Goal: Task Accomplishment & Management: Manage account settings

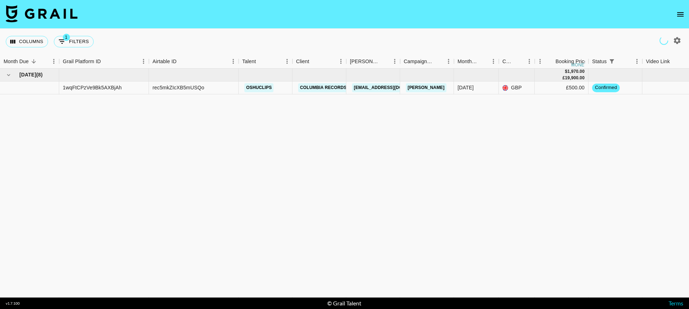
click at [679, 13] on icon "open drawer" at bounding box center [680, 14] width 9 height 9
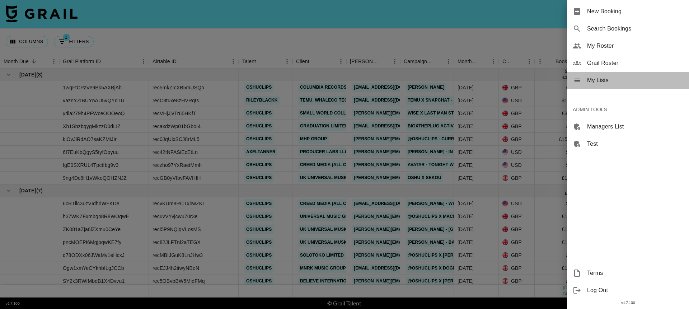
click at [603, 80] on span "My Lists" at bounding box center [635, 80] width 96 height 9
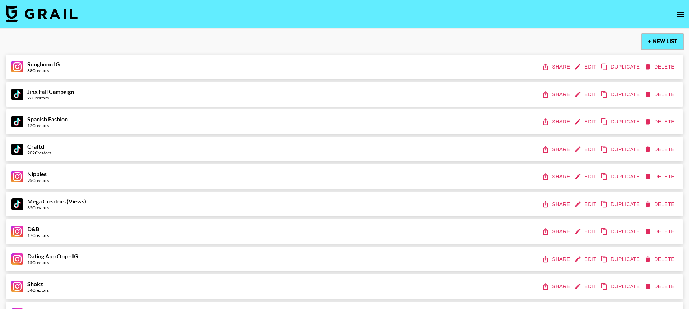
click at [647, 40] on button "+ New List" at bounding box center [663, 41] width 42 height 14
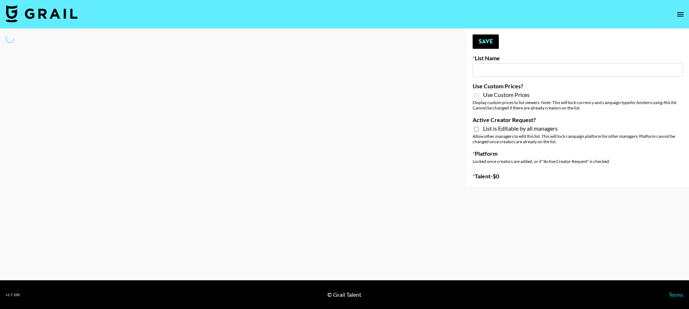
click at [361, 132] on div at bounding box center [227, 108] width 455 height 158
click at [487, 70] on input at bounding box center [578, 70] width 211 height 14
select select "Song"
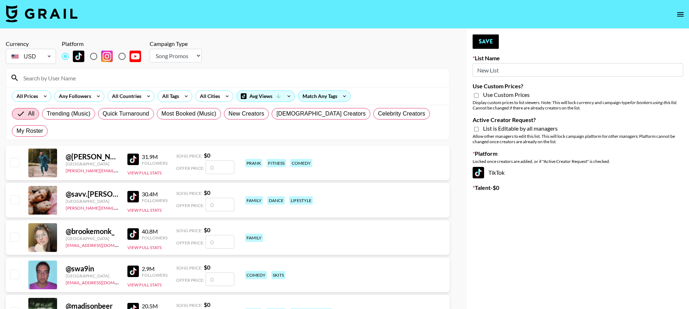
type input "New List"
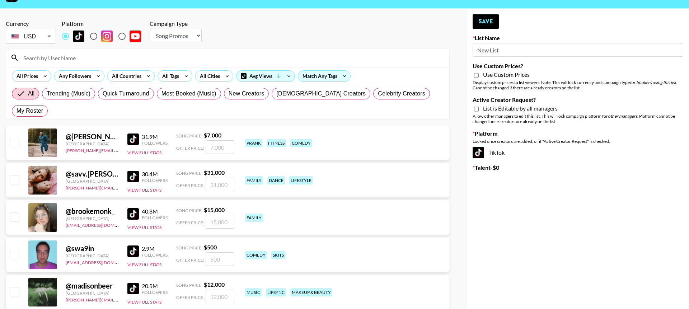
click at [505, 51] on input "New List" at bounding box center [578, 50] width 211 height 14
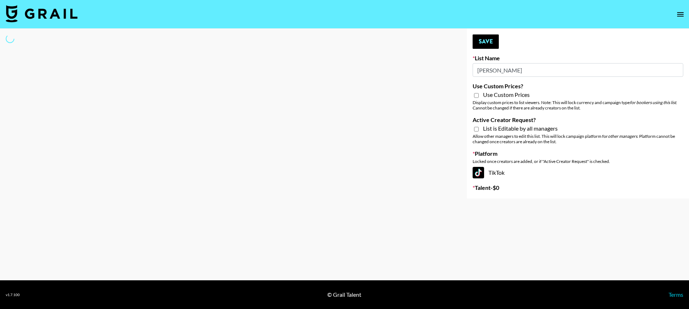
type input "[PERSON_NAME] lIst"
select select "Song"
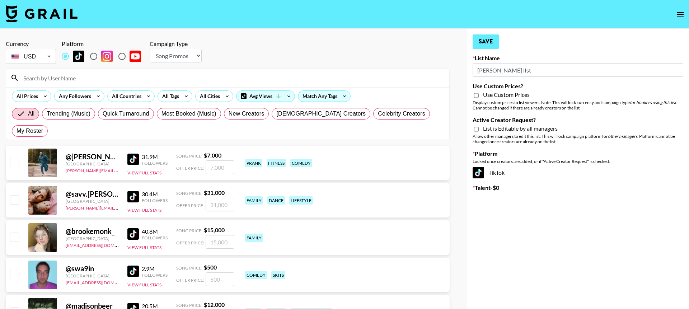
type input "[PERSON_NAME] lIst"
click at [489, 39] on button "Save" at bounding box center [486, 41] width 26 height 14
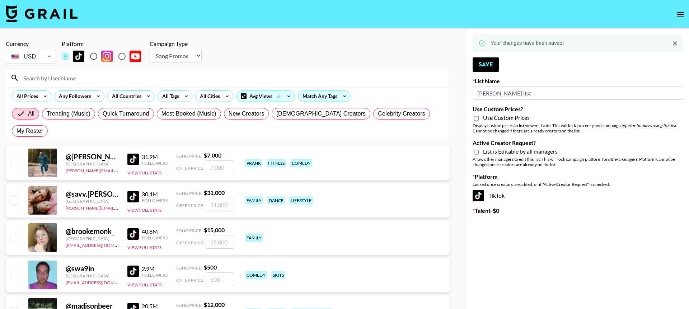
click at [186, 53] on select "Choose Type... Song Promos Brand Promos" at bounding box center [176, 56] width 52 height 14
click at [184, 50] on select "Choose Type... Song Promos Brand Promos" at bounding box center [176, 56] width 52 height 14
select select "Brand"
click at [150, 49] on select "Choose Type... Song Promos Brand Promos" at bounding box center [176, 56] width 52 height 14
click at [91, 57] on input "radio" at bounding box center [93, 56] width 15 height 15
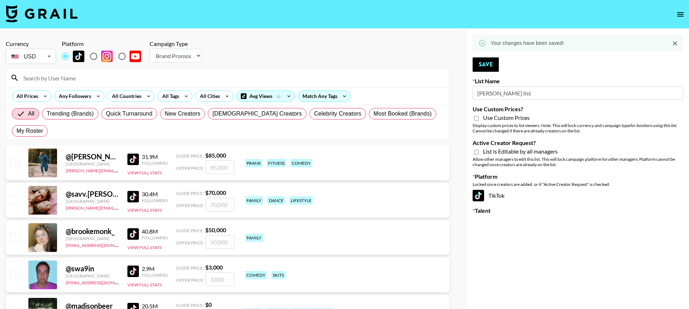
radio input "true"
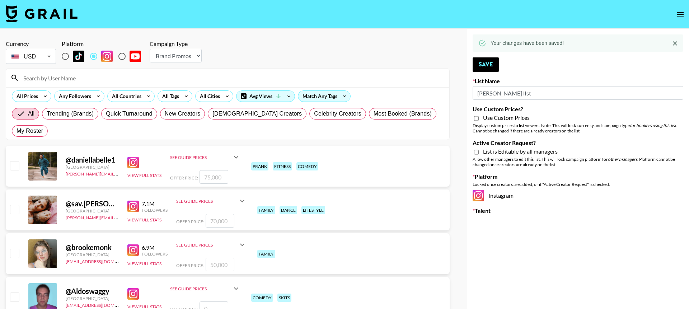
click at [100, 36] on div at bounding box center [344, 154] width 689 height 309
click at [477, 119] on input "Use Custom Prices?" at bounding box center [476, 118] width 5 height 6
checkbox input "true"
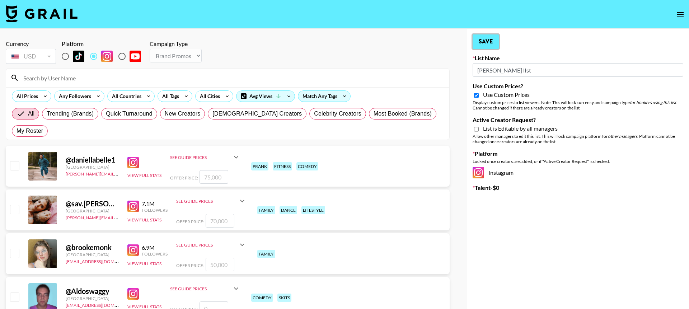
click at [486, 45] on button "Save" at bounding box center [486, 41] width 26 height 14
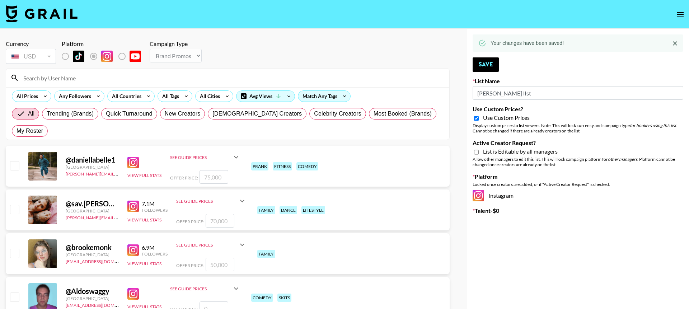
click at [215, 170] on input "number" at bounding box center [214, 177] width 29 height 14
click at [238, 153] on icon at bounding box center [236, 157] width 9 height 9
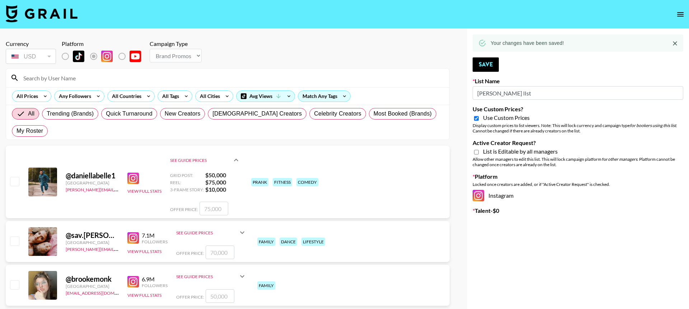
click at [215, 202] on input "number" at bounding box center [214, 209] width 29 height 14
type input "9"
checkbox input "true"
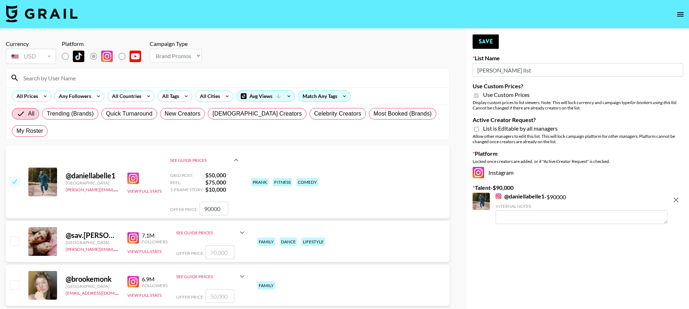
type input "90000"
click at [677, 200] on icon "remove" at bounding box center [676, 200] width 9 height 9
checkbox input "false"
click at [129, 100] on div "All Countries" at bounding box center [125, 96] width 35 height 11
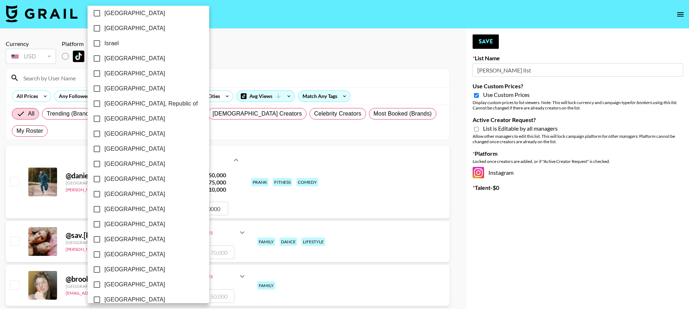
scroll to position [528, 0]
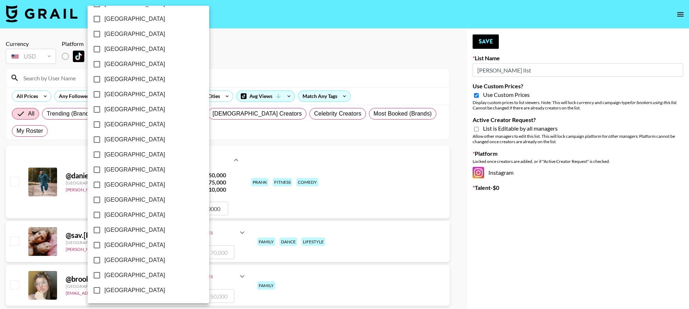
click at [114, 273] on span "[GEOGRAPHIC_DATA]" at bounding box center [134, 275] width 61 height 9
click at [104, 273] on input "[GEOGRAPHIC_DATA]" at bounding box center [96, 275] width 15 height 15
checkbox input "true"
click at [314, 50] on div at bounding box center [344, 154] width 689 height 309
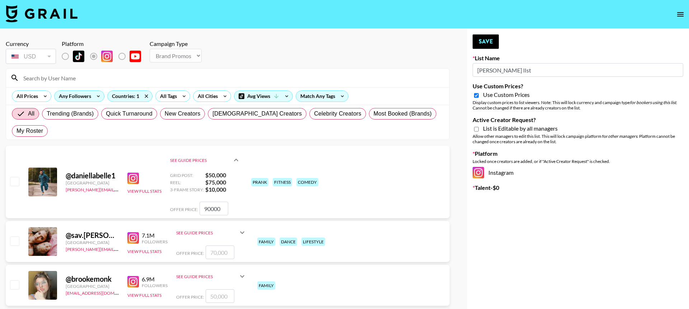
click at [79, 97] on div "Any Followers" at bounding box center [74, 96] width 38 height 11
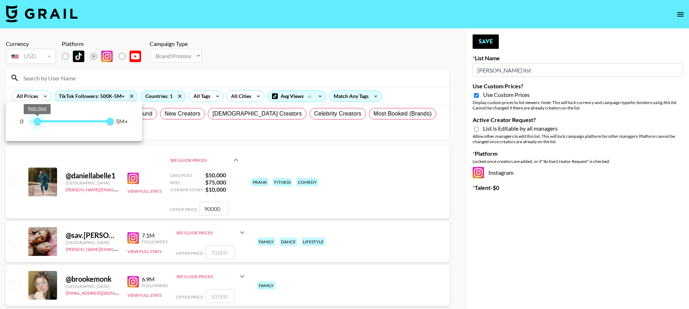
type input "500000"
drag, startPoint x: 27, startPoint y: 123, endPoint x: 37, endPoint y: 123, distance: 10.8
click at [37, 123] on span "500,000" at bounding box center [37, 121] width 7 height 7
click at [326, 65] on div at bounding box center [344, 154] width 689 height 309
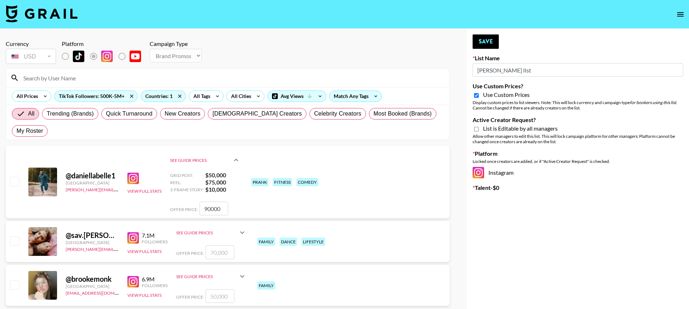
click at [476, 130] on input "Active Creator Request?" at bounding box center [476, 129] width 5 height 6
checkbox input "true"
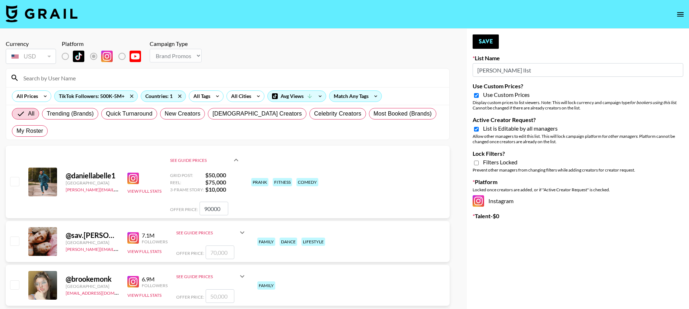
click at [476, 164] on input "Lock Filters?" at bounding box center [476, 163] width 5 height 6
checkbox input "true"
click at [483, 38] on button "Save" at bounding box center [486, 41] width 26 height 14
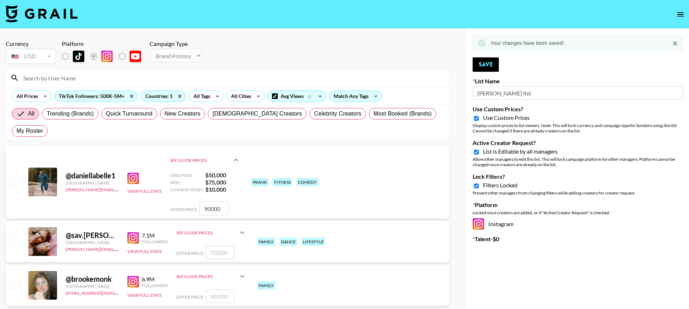
click at [436, 55] on div "Currency USD USD ​ Platform Campaign Type Choose Type... Song Promos Brand Prom…" at bounding box center [228, 52] width 444 height 25
click at [200, 22] on nav at bounding box center [344, 14] width 689 height 29
click at [12, 177] on input "checkbox" at bounding box center [14, 181] width 9 height 9
checkbox input "true"
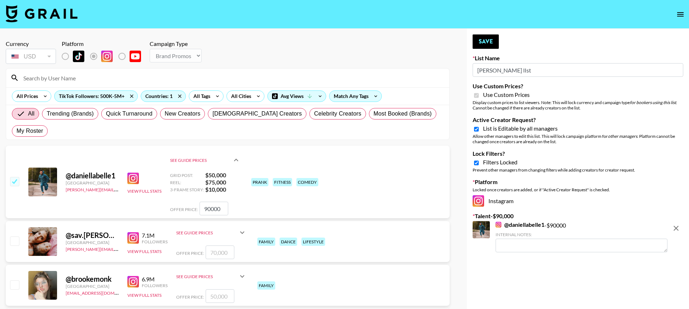
click at [15, 237] on input "checkbox" at bounding box center [14, 241] width 9 height 9
checkbox input "true"
type input "70000"
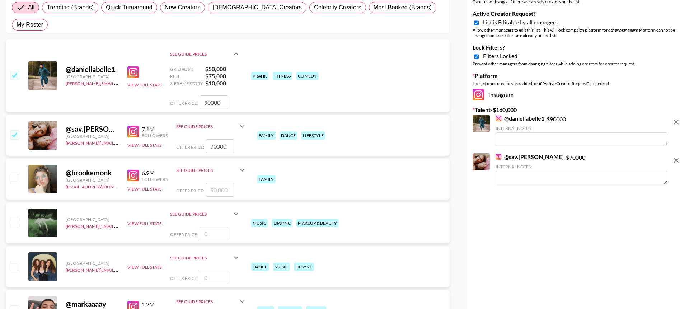
click at [14, 174] on input "checkbox" at bounding box center [14, 178] width 9 height 9
checkbox input "true"
type input "50000"
click at [18, 305] on input "checkbox" at bounding box center [14, 309] width 9 height 9
checkbox input "true"
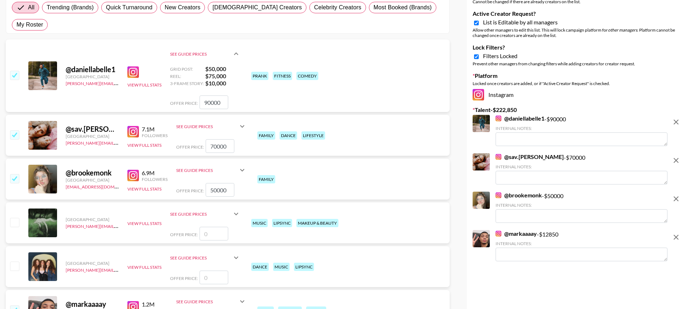
type input "12850"
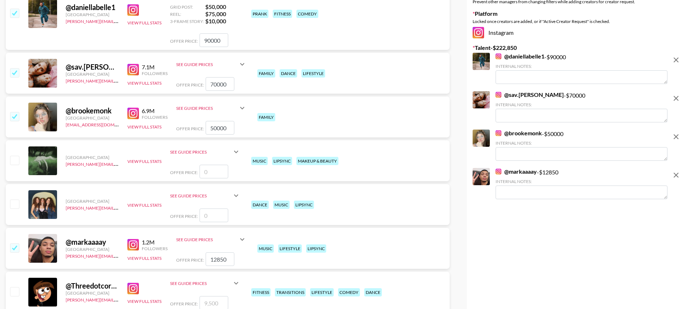
scroll to position [0, 0]
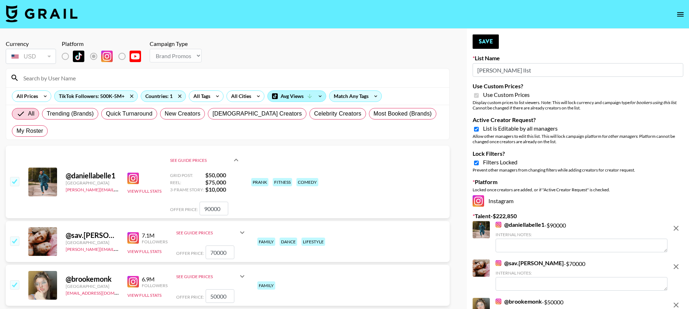
click at [288, 98] on div "Avg Views" at bounding box center [297, 96] width 58 height 11
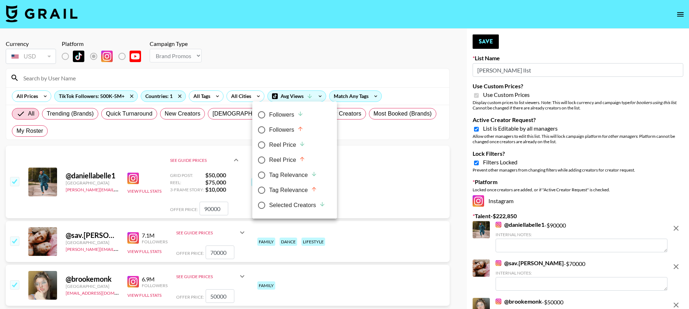
click at [263, 206] on input "Selected Creators" at bounding box center [261, 205] width 15 height 15
radio input "true"
click at [304, 59] on div at bounding box center [344, 154] width 689 height 309
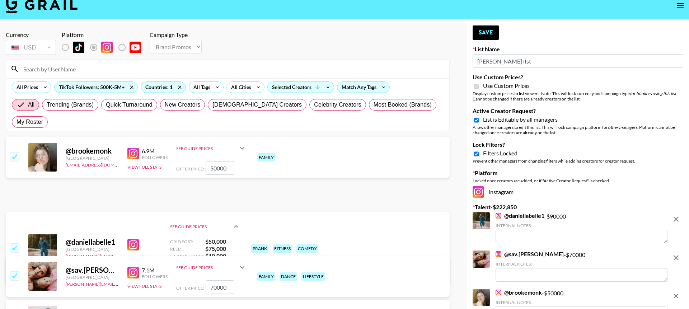
scroll to position [33, 0]
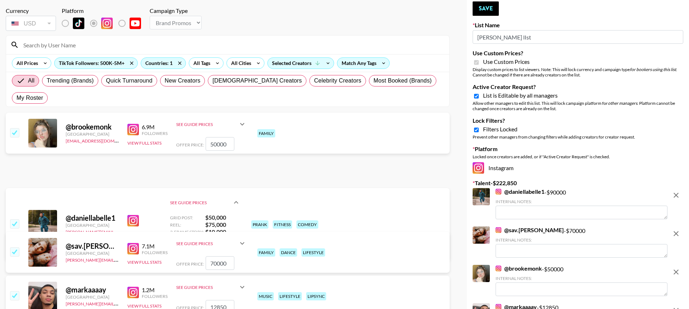
click at [242, 120] on icon at bounding box center [242, 124] width 9 height 9
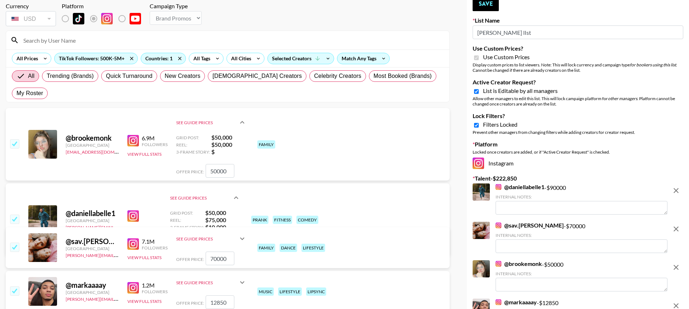
scroll to position [32, 0]
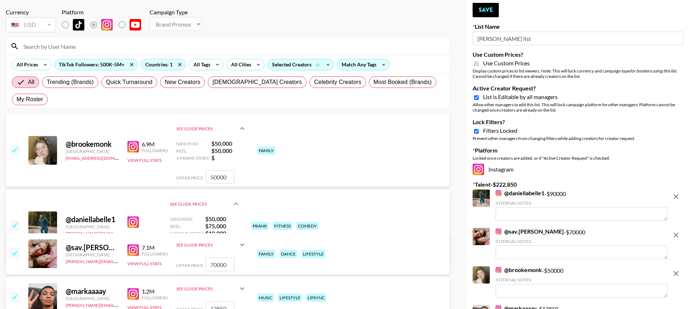
click at [12, 145] on input "checkbox" at bounding box center [14, 149] width 9 height 9
checkbox input "false"
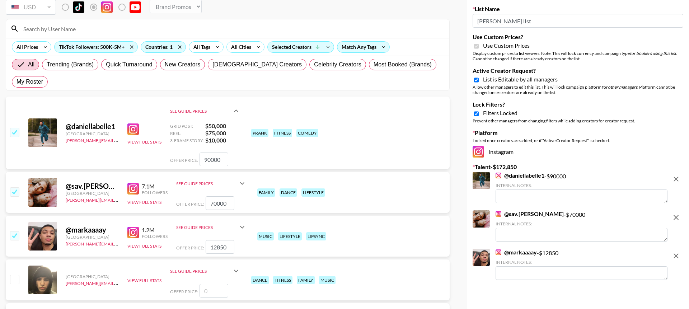
scroll to position [69, 0]
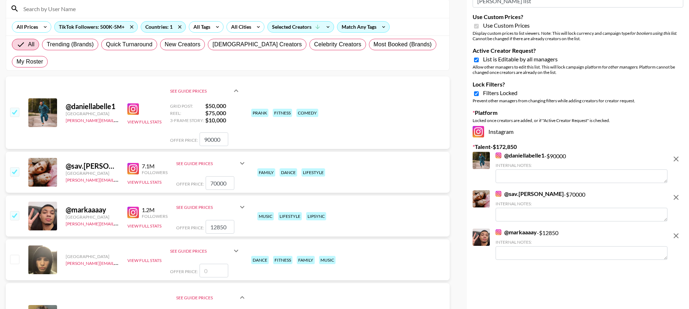
click at [15, 108] on input "checkbox" at bounding box center [14, 112] width 9 height 9
checkbox input "false"
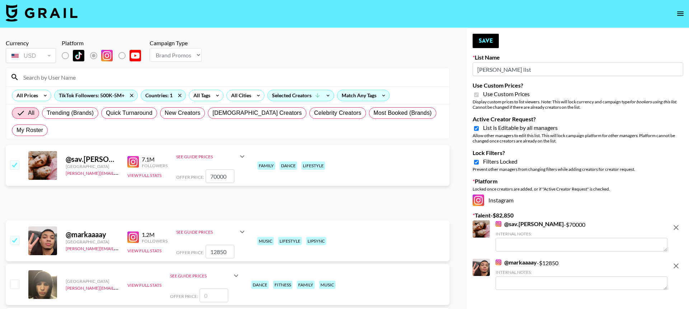
scroll to position [0, 0]
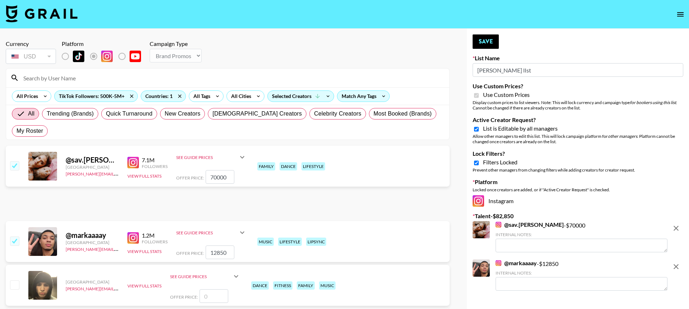
click at [680, 14] on icon "open drawer" at bounding box center [680, 14] width 6 height 4
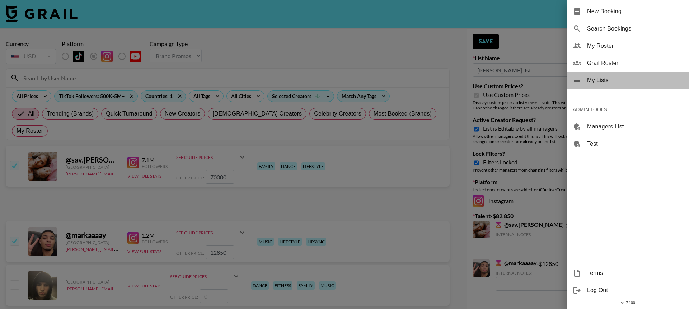
click at [592, 80] on span "My Lists" at bounding box center [635, 80] width 96 height 9
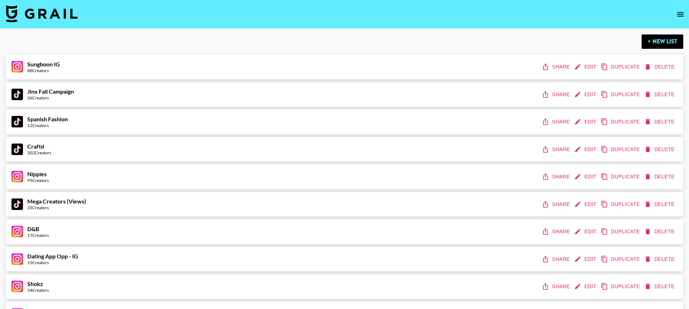
scroll to position [4118, 0]
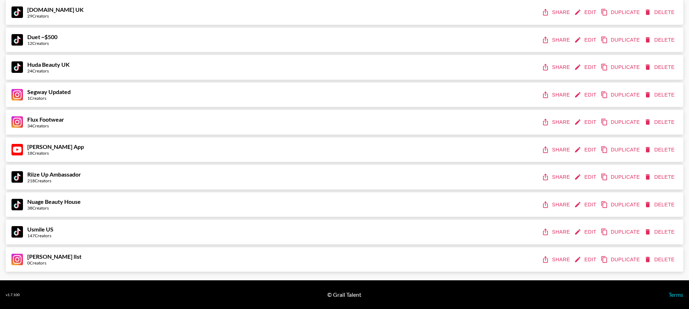
click at [548, 256] on icon "share" at bounding box center [545, 259] width 7 height 7
